Goal: Entertainment & Leisure: Consume media (video, audio)

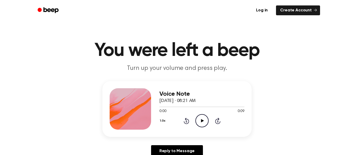
click at [202, 120] on icon at bounding box center [202, 120] width 3 height 3
click at [207, 118] on circle at bounding box center [202, 121] width 13 height 13
click at [208, 124] on icon "Play Audio" at bounding box center [202, 120] width 13 height 13
click at [203, 105] on div at bounding box center [202, 107] width 85 height 4
click at [203, 118] on icon "Play Audio" at bounding box center [202, 120] width 13 height 13
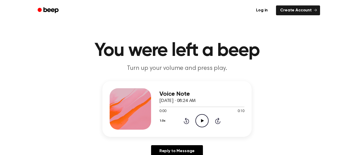
click at [129, 47] on h1 "You were left a beep" at bounding box center [177, 51] width 266 height 19
click at [203, 121] on icon at bounding box center [202, 120] width 3 height 3
click at [201, 122] on icon at bounding box center [202, 120] width 3 height 3
click at [198, 118] on icon "Play Audio" at bounding box center [202, 120] width 13 height 13
click at [201, 119] on icon "Play Audio" at bounding box center [202, 120] width 13 height 13
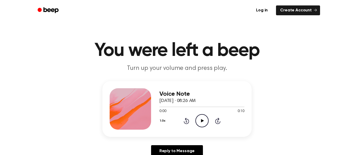
click at [204, 121] on icon "Play Audio" at bounding box center [202, 120] width 13 height 13
click at [203, 118] on icon "Play Audio" at bounding box center [202, 120] width 13 height 13
click at [205, 117] on icon "Play Audio" at bounding box center [202, 120] width 13 height 13
click at [200, 122] on icon "Play Audio" at bounding box center [202, 120] width 13 height 13
